Goal: Contribute content: Add original content to the website for others to see

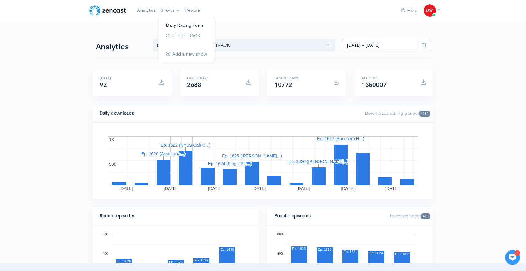
click at [173, 25] on link "Daily Racing Form" at bounding box center [187, 25] width 56 height 11
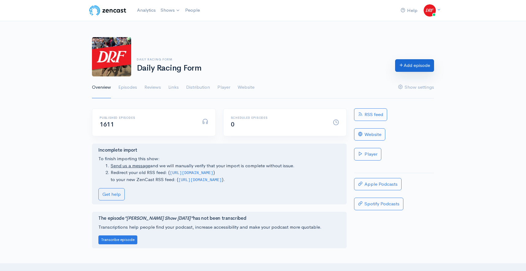
click at [405, 64] on link "Add episode" at bounding box center [414, 65] width 39 height 13
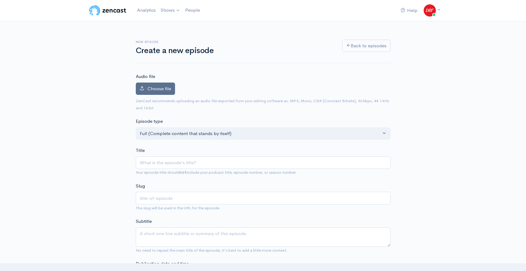
click at [157, 93] on label "Choose file" at bounding box center [155, 89] width 39 height 13
click at [0, 0] on input "Choose file" at bounding box center [0, 0] width 0 height 0
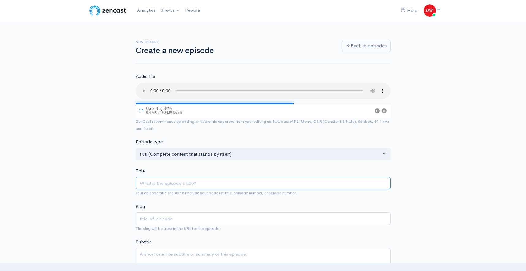
click at [216, 179] on input "Title" at bounding box center [263, 183] width 255 height 13
paste input "G3 Rancho [PERSON_NAME] @ Del Mar | DRF ROTD for [DATE]"
type input "G3 Rancho [PERSON_NAME] @ Del Mar | DRF ROTD for [DATE]"
type input "g3-rancho-[PERSON_NAME][GEOGRAPHIC_DATA]-drf-rotd-for-[DATE]"
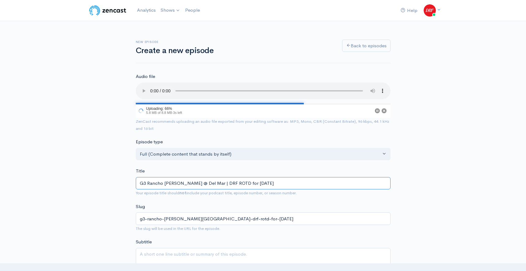
type input "G3 Rancho [PERSON_NAME] @ Del Mar | DRF ROTD for [DATE]"
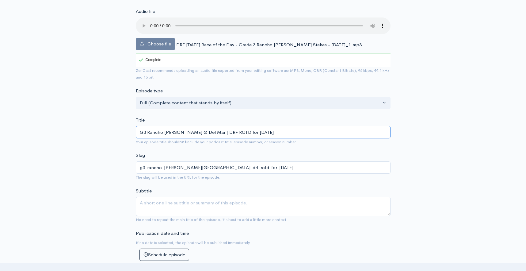
scroll to position [195, 0]
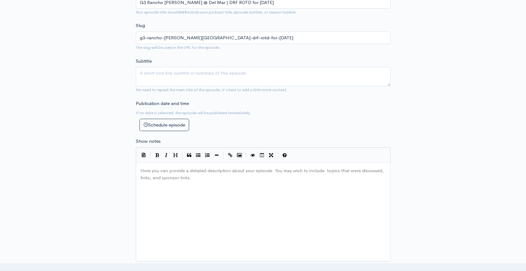
click at [183, 171] on pre "​" at bounding box center [263, 170] width 248 height 7
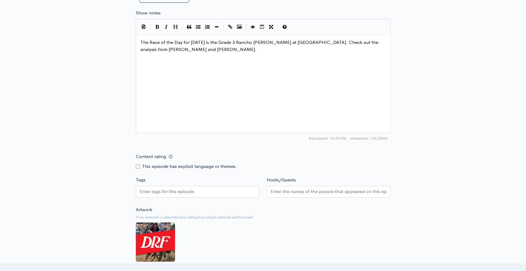
scroll to position [340, 0]
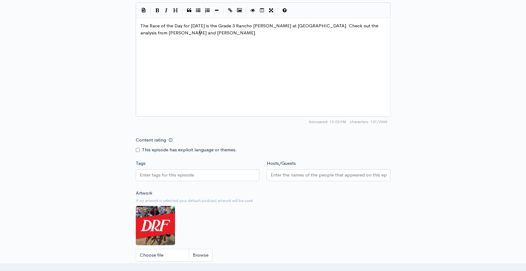
click at [202, 178] on div at bounding box center [198, 175] width 124 height 12
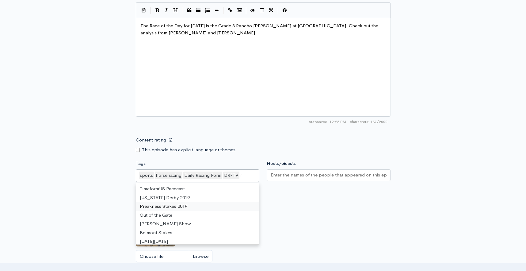
scroll to position [274, 0]
type input "race"
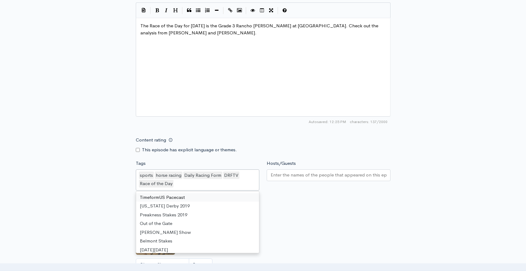
click at [301, 179] on div at bounding box center [329, 175] width 124 height 12
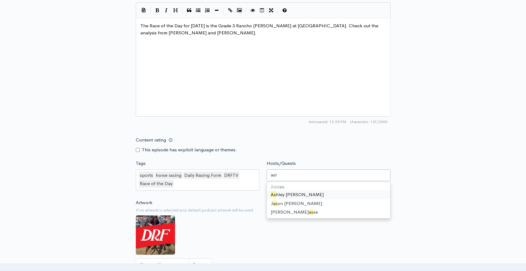
type input "ashl"
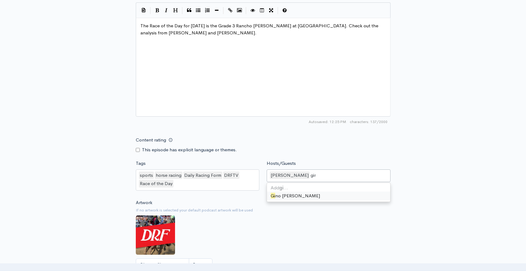
type input "[PERSON_NAME]"
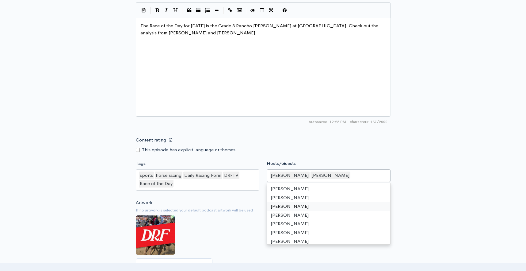
click at [448, 199] on div "New episode Create a new episode Back to episodes Audio file Choose file DRF [D…" at bounding box center [263, 7] width 526 height 650
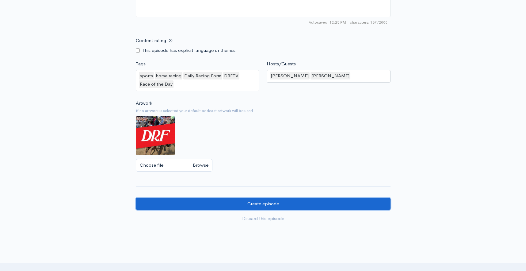
click at [253, 198] on input "Create episode" at bounding box center [263, 204] width 255 height 13
